Goal: Information Seeking & Learning: Learn about a topic

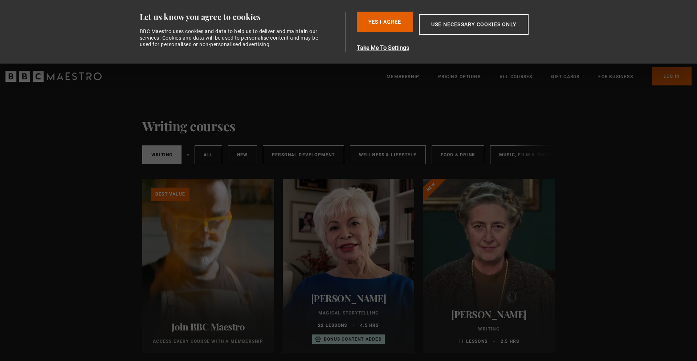
click at [309, 134] on div "Writing All courses New courses Personal Development Wellness & Lifestyle Food …" at bounding box center [348, 153] width 413 height 39
click at [465, 24] on button "Use necessary cookies only" at bounding box center [474, 24] width 110 height 21
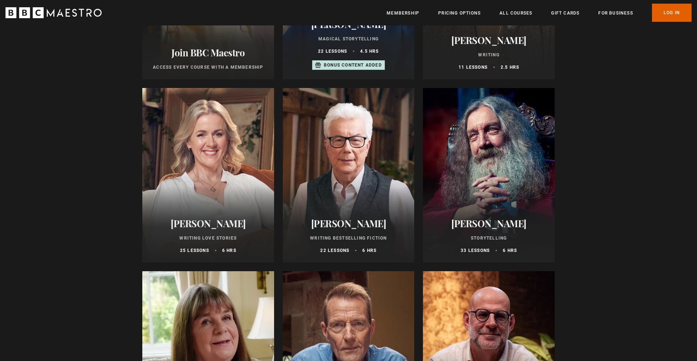
scroll to position [203, 0]
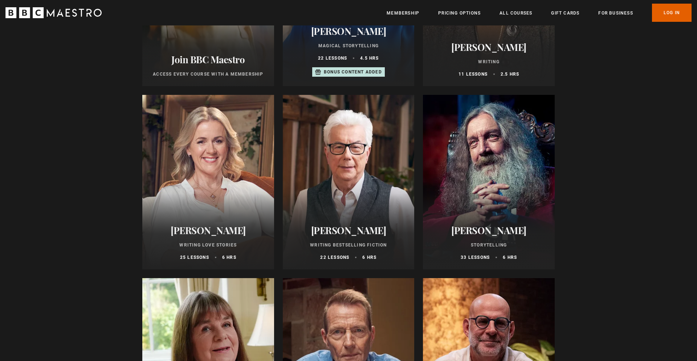
click at [495, 144] on div at bounding box center [489, 182] width 132 height 174
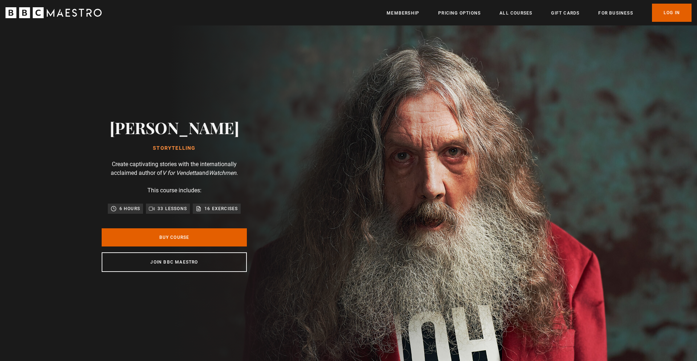
scroll to position [0, 476]
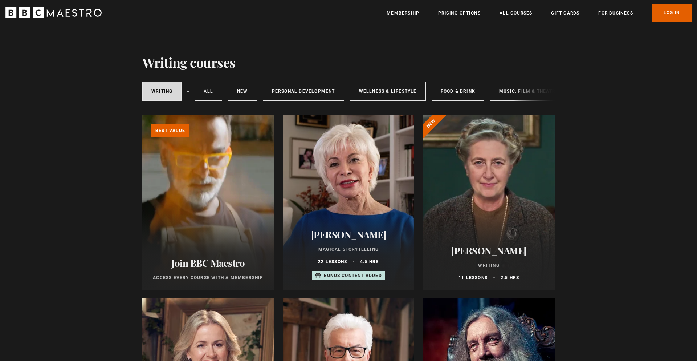
click at [348, 198] on div at bounding box center [349, 202] width 132 height 174
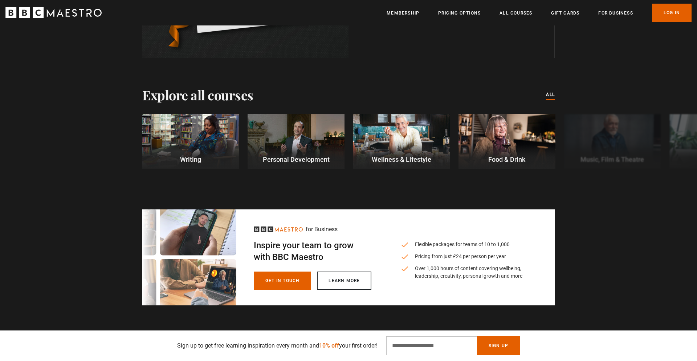
scroll to position [0, 95]
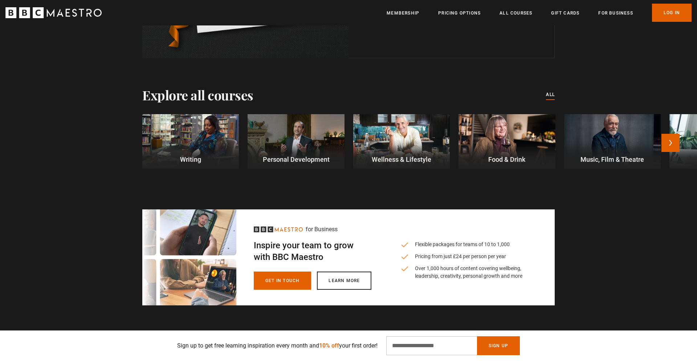
click at [190, 156] on p "Writing" at bounding box center [190, 159] width 97 height 10
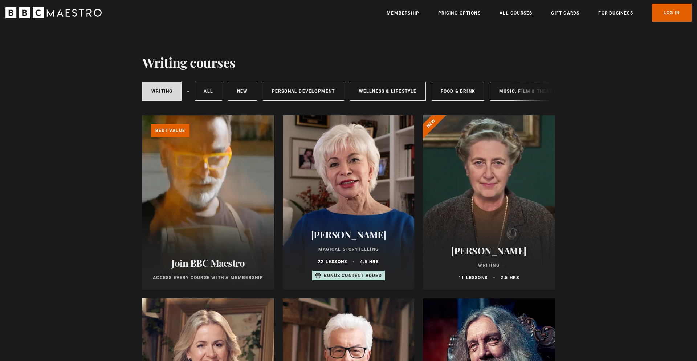
click at [519, 12] on link "All Courses" at bounding box center [516, 12] width 33 height 7
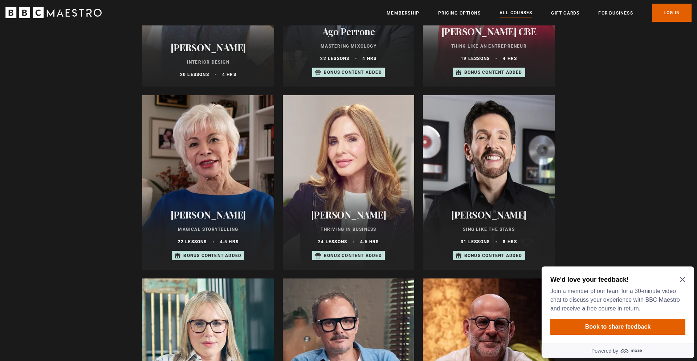
scroll to position [407, 0]
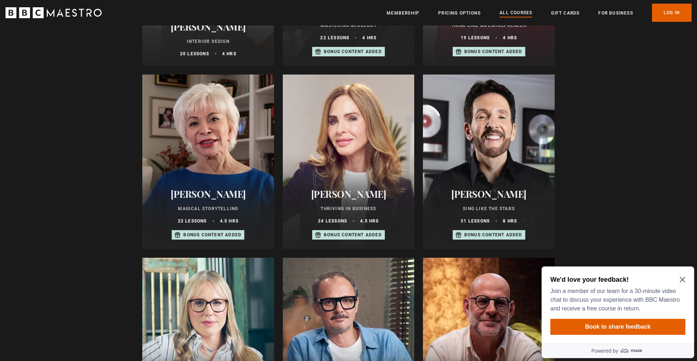
click at [206, 233] on p "Bonus content added" at bounding box center [212, 234] width 58 height 7
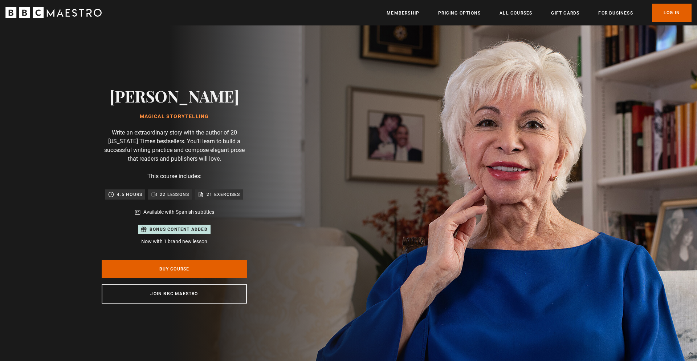
scroll to position [0, 381]
click at [669, 13] on link "Log In" at bounding box center [672, 13] width 40 height 18
